Goal: Information Seeking & Learning: Learn about a topic

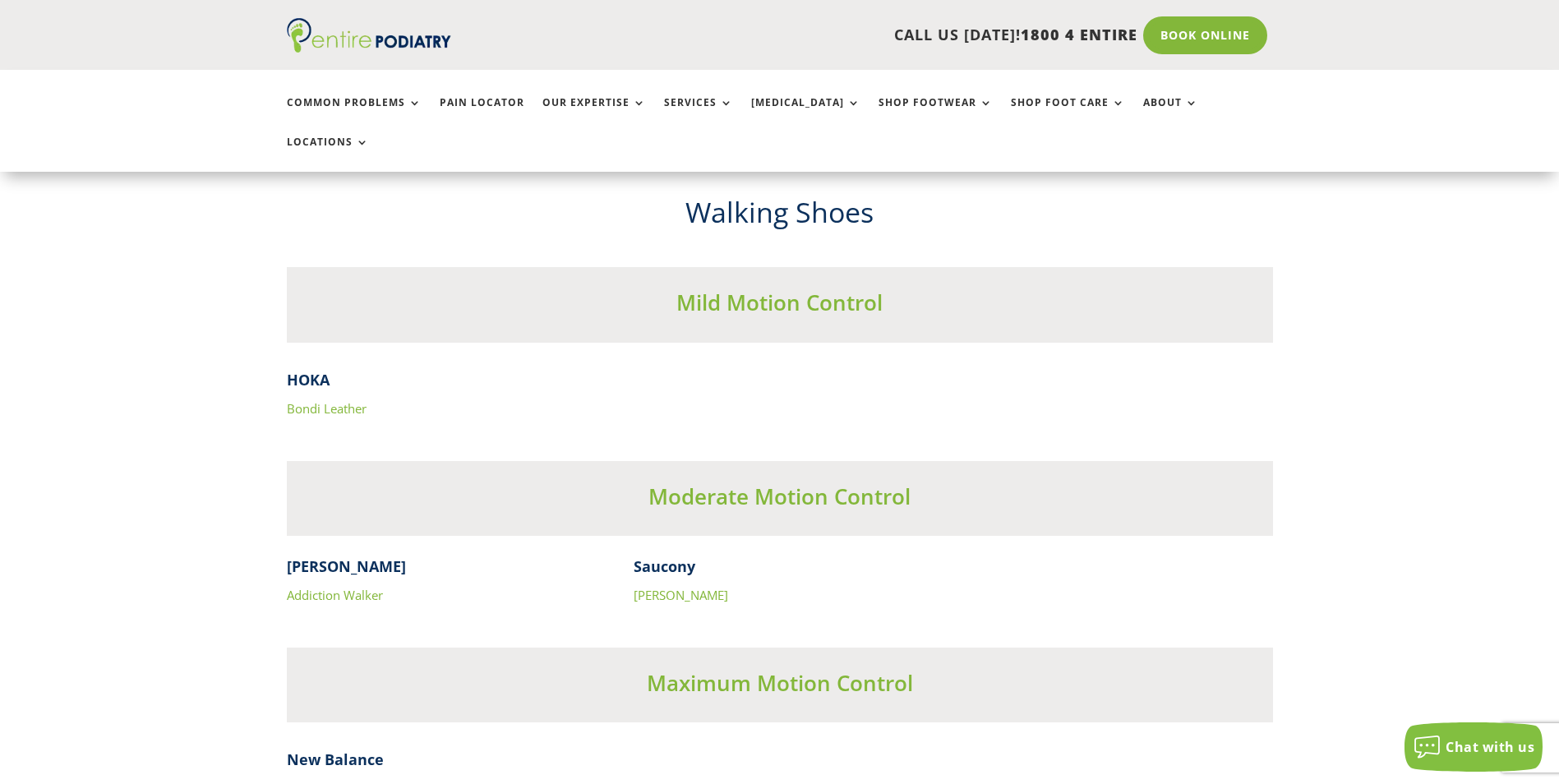
scroll to position [5115, 0]
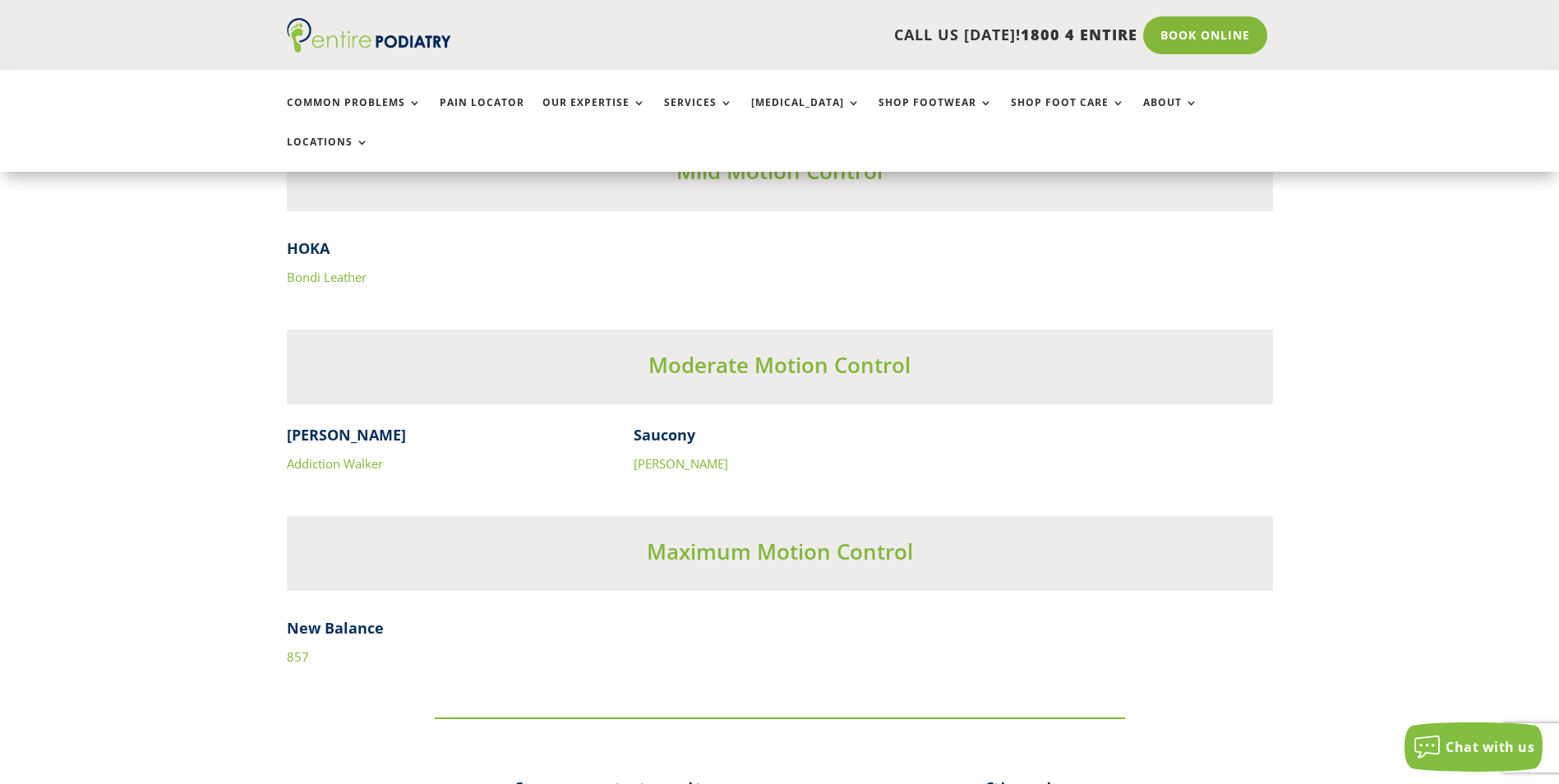
click at [300, 648] on link "857" at bounding box center [298, 656] width 22 height 16
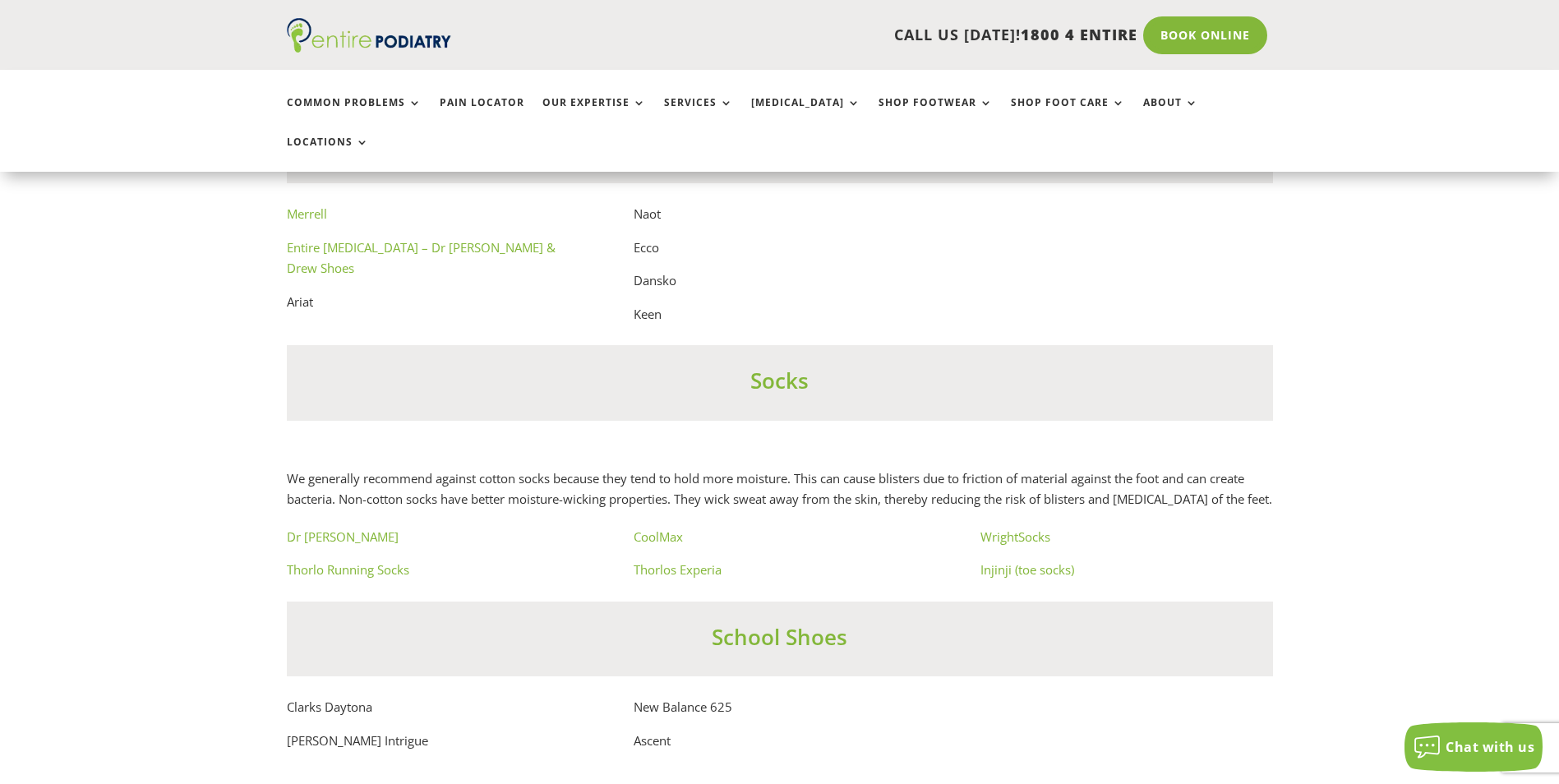
scroll to position [9346, 0]
click at [360, 568] on link "Thorlo Running Socks" at bounding box center [348, 566] width 123 height 16
click at [661, 533] on link "CoolMax" at bounding box center [658, 534] width 49 height 16
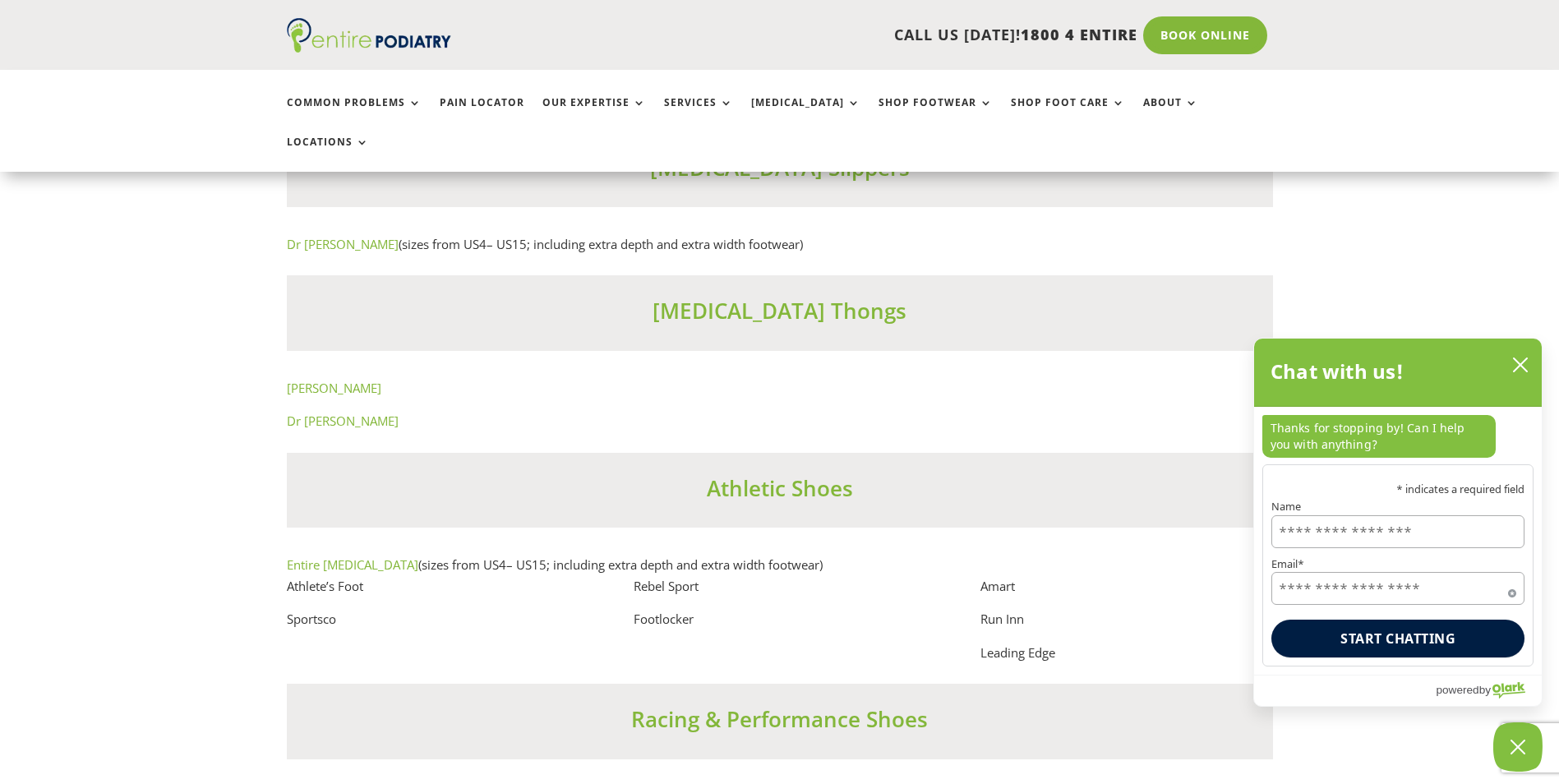
scroll to position [9872, 0]
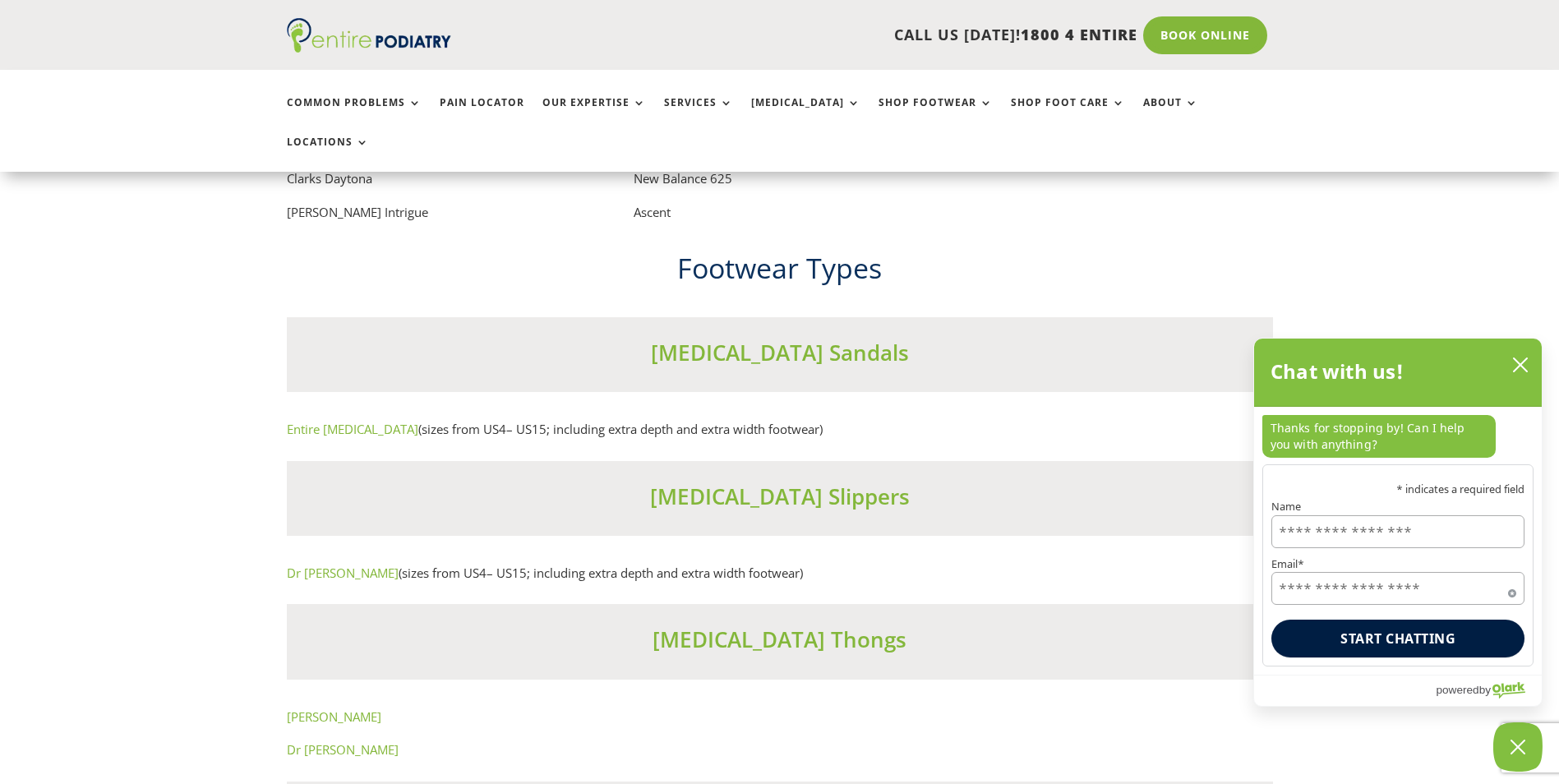
click at [319, 429] on link "Entire Podiatry" at bounding box center [352, 428] width 132 height 16
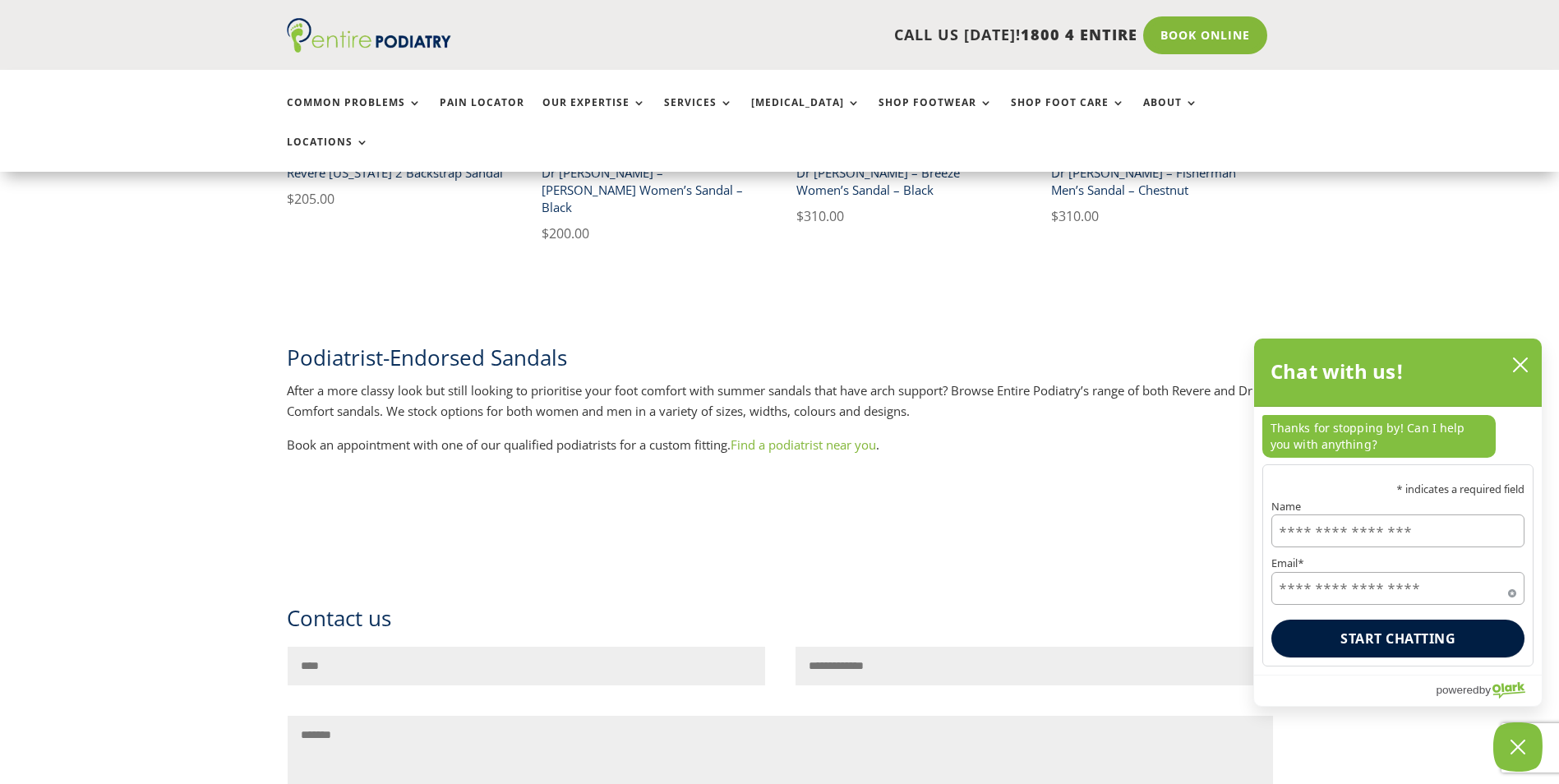
scroll to position [945, 0]
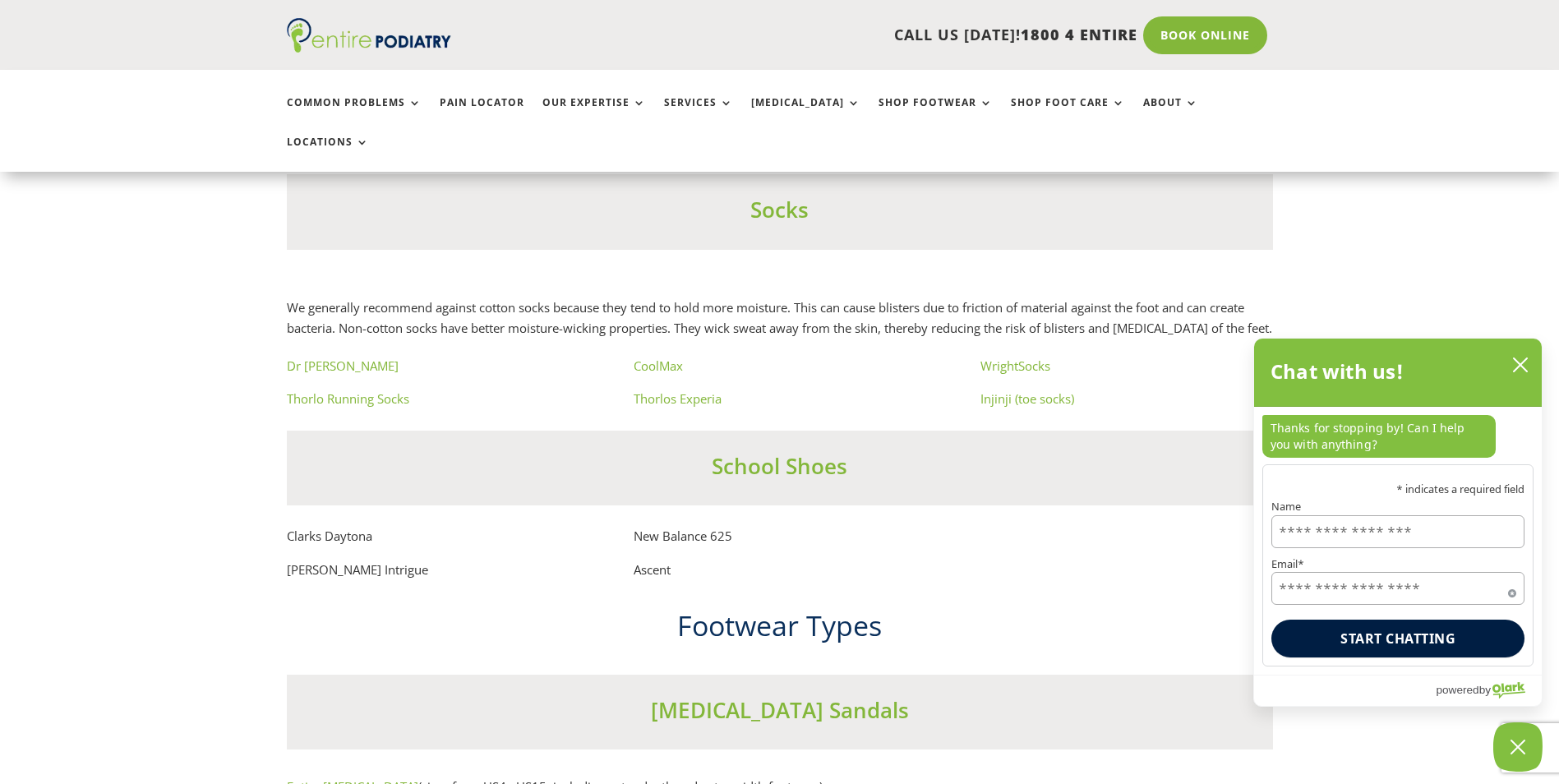
scroll to position [9512, 0]
